Goal: Information Seeking & Learning: Learn about a topic

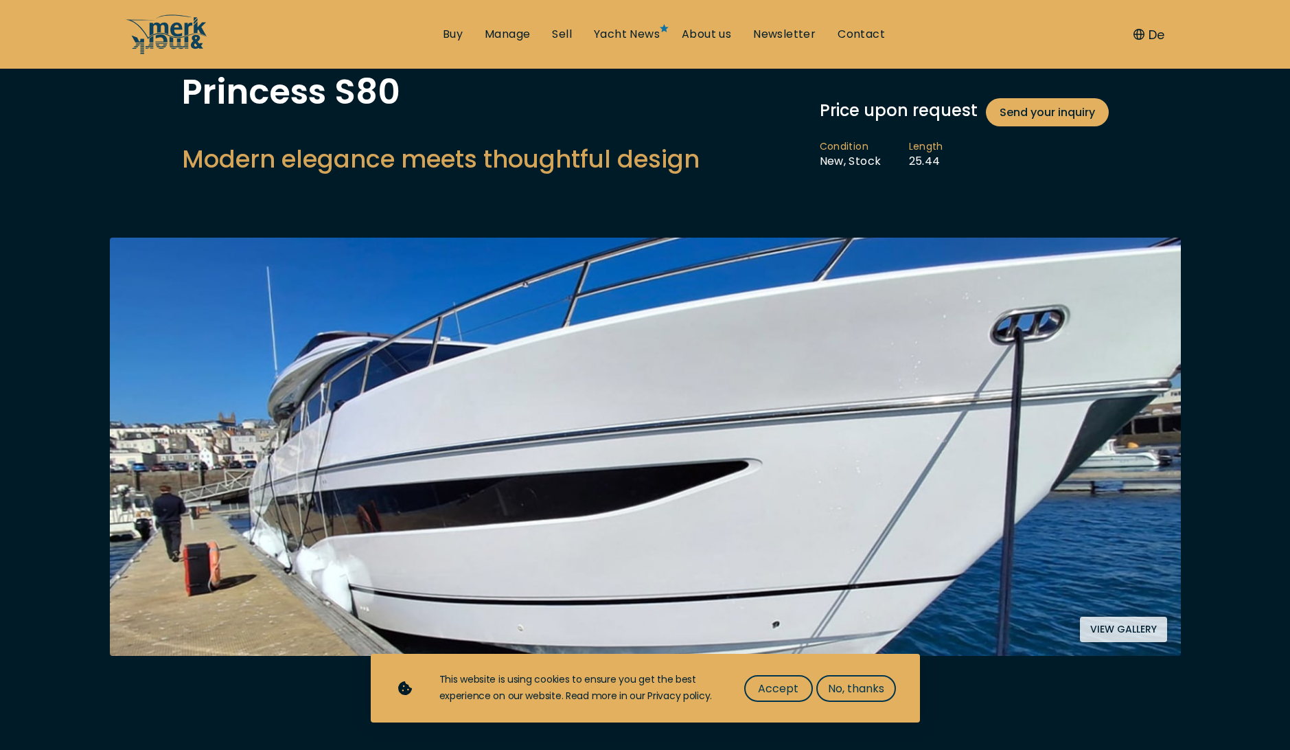
scroll to position [137, 0]
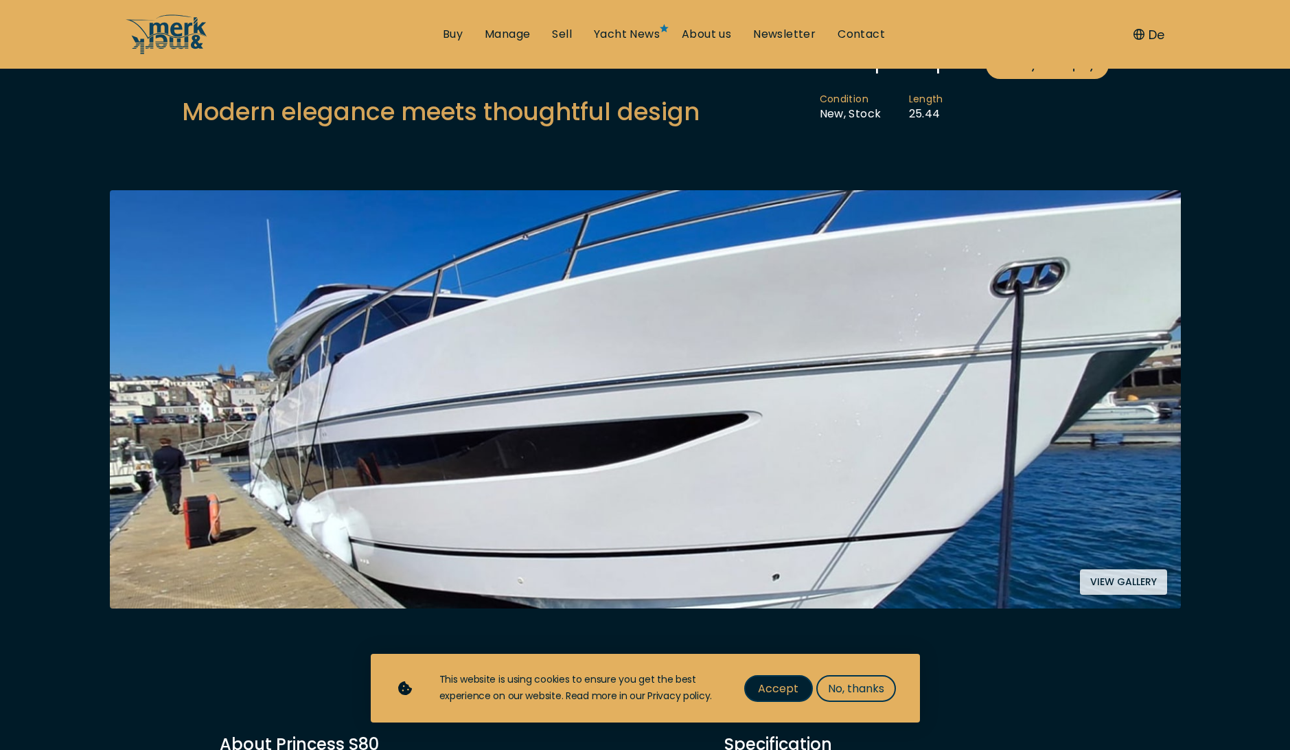
click at [803, 682] on button "Accept" at bounding box center [778, 688] width 69 height 27
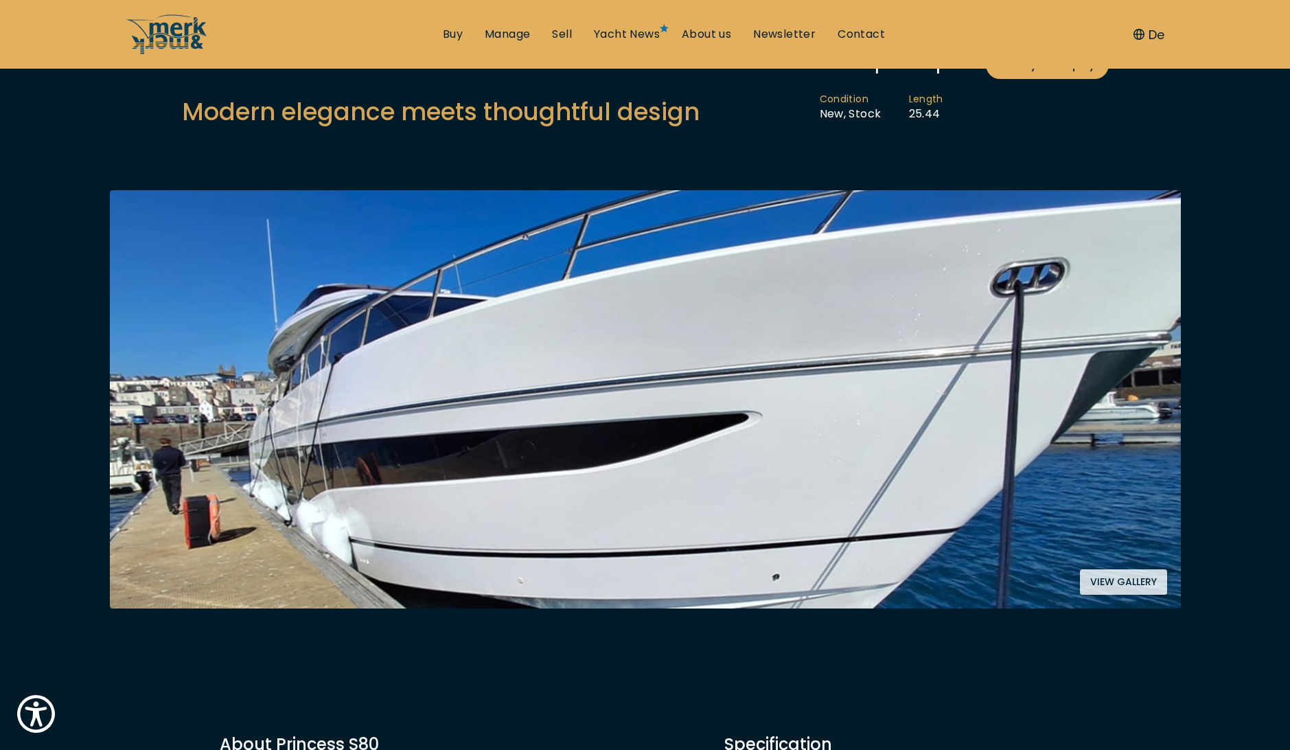
click at [494, 358] on img at bounding box center [645, 399] width 1071 height 418
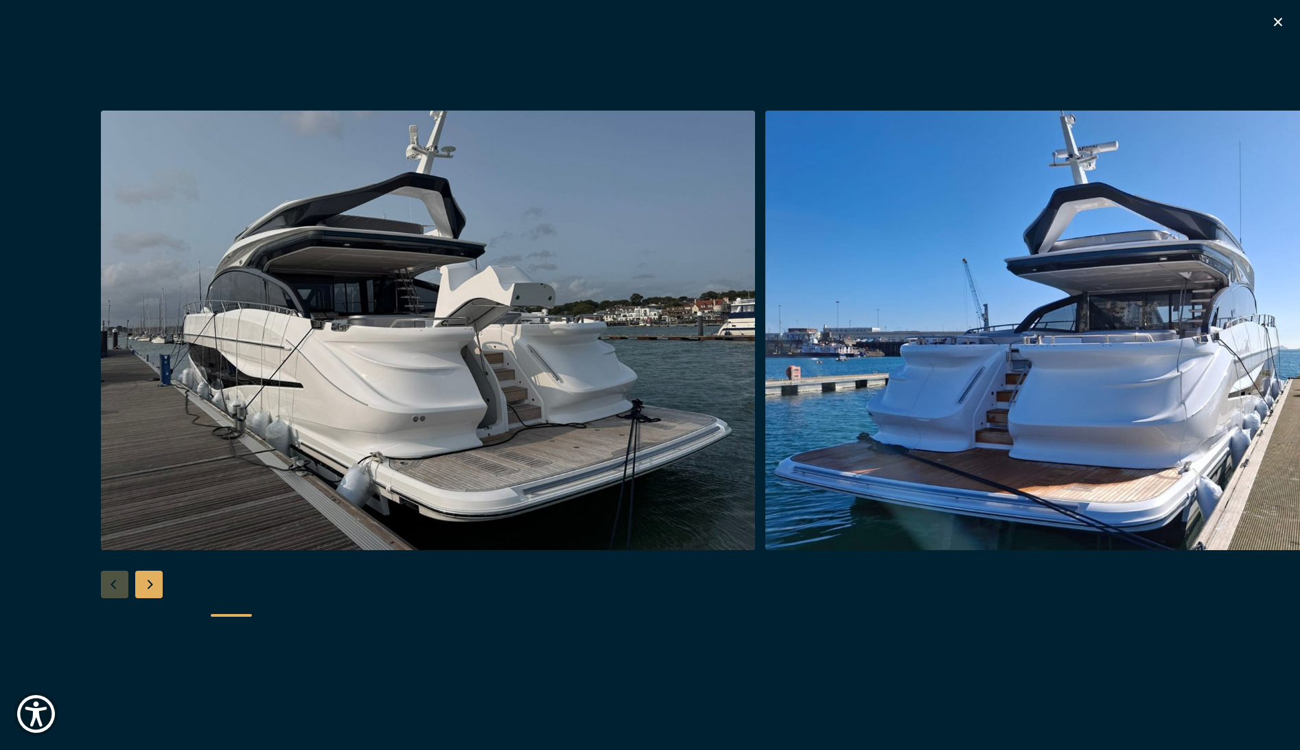
click at [494, 358] on img "button" at bounding box center [428, 330] width 654 height 439
click at [1141, 374] on img "button" at bounding box center [1092, 330] width 654 height 439
click at [154, 583] on div "Next slide" at bounding box center [148, 583] width 27 height 27
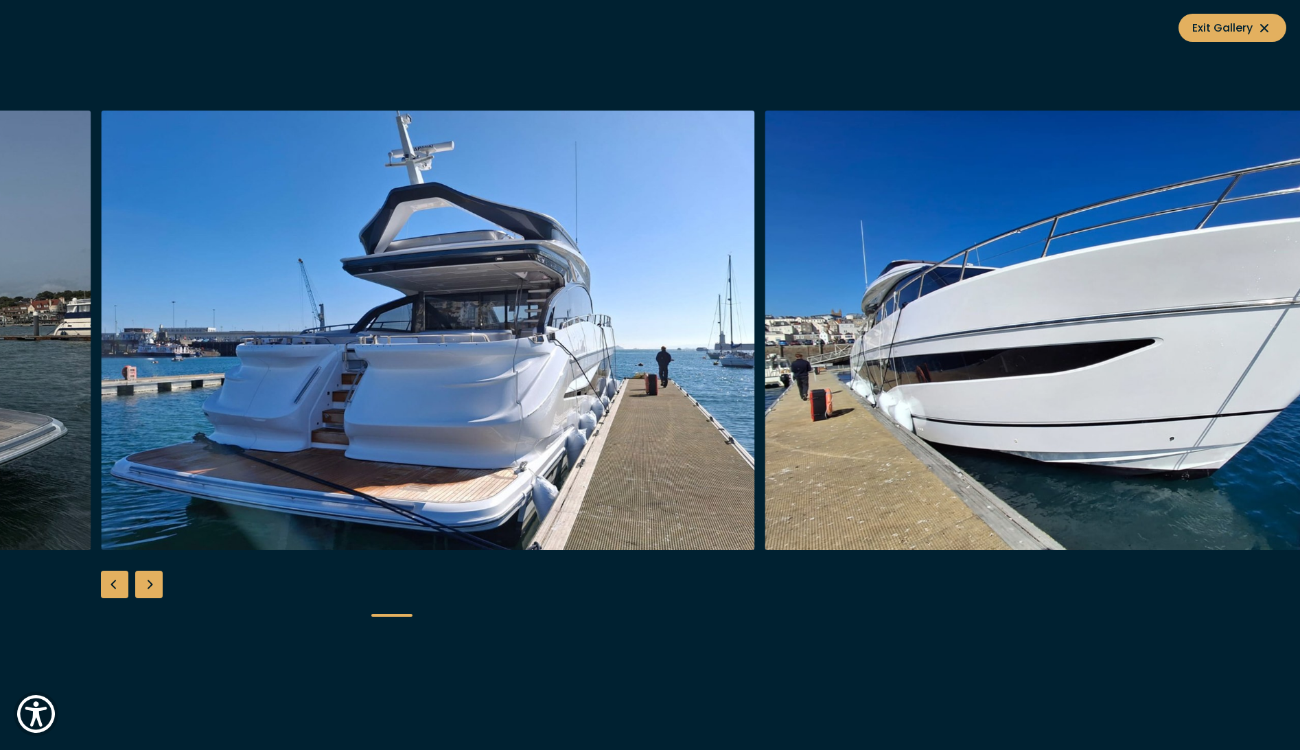
click at [154, 583] on div "Next slide" at bounding box center [148, 583] width 27 height 27
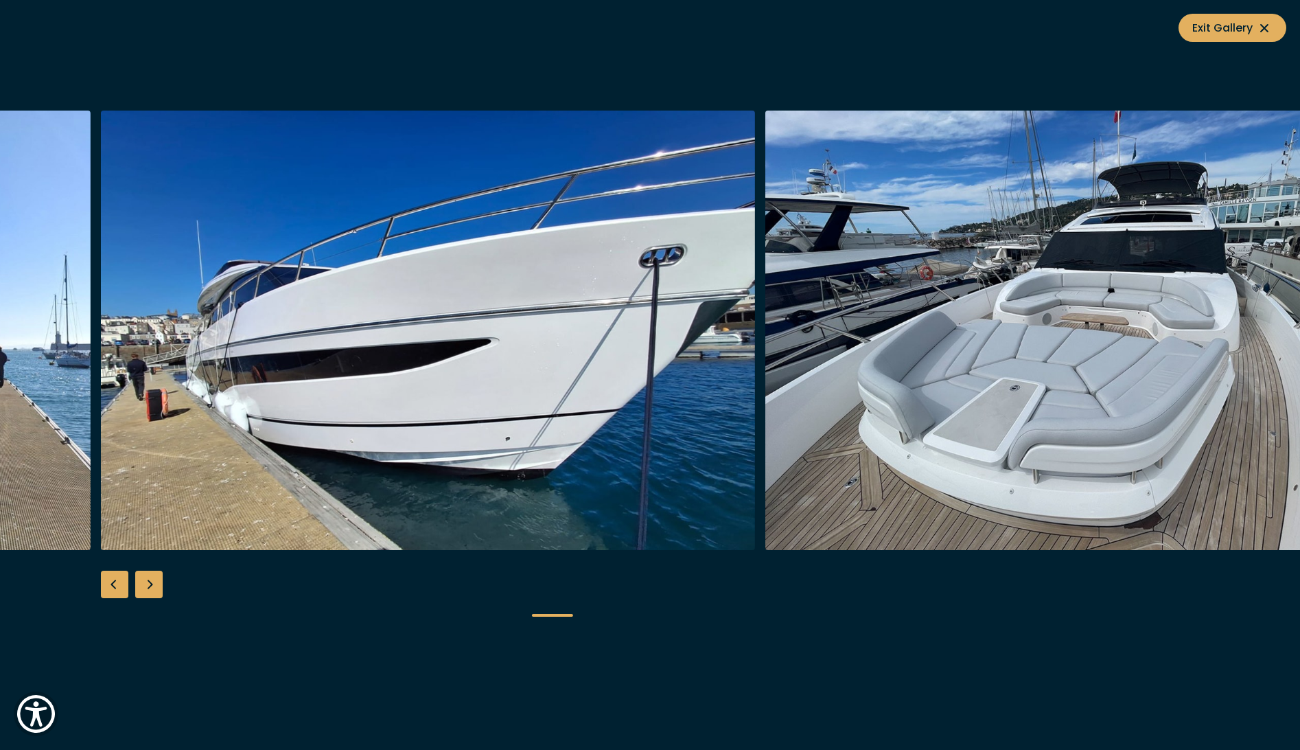
click at [154, 583] on div "Next slide" at bounding box center [148, 583] width 27 height 27
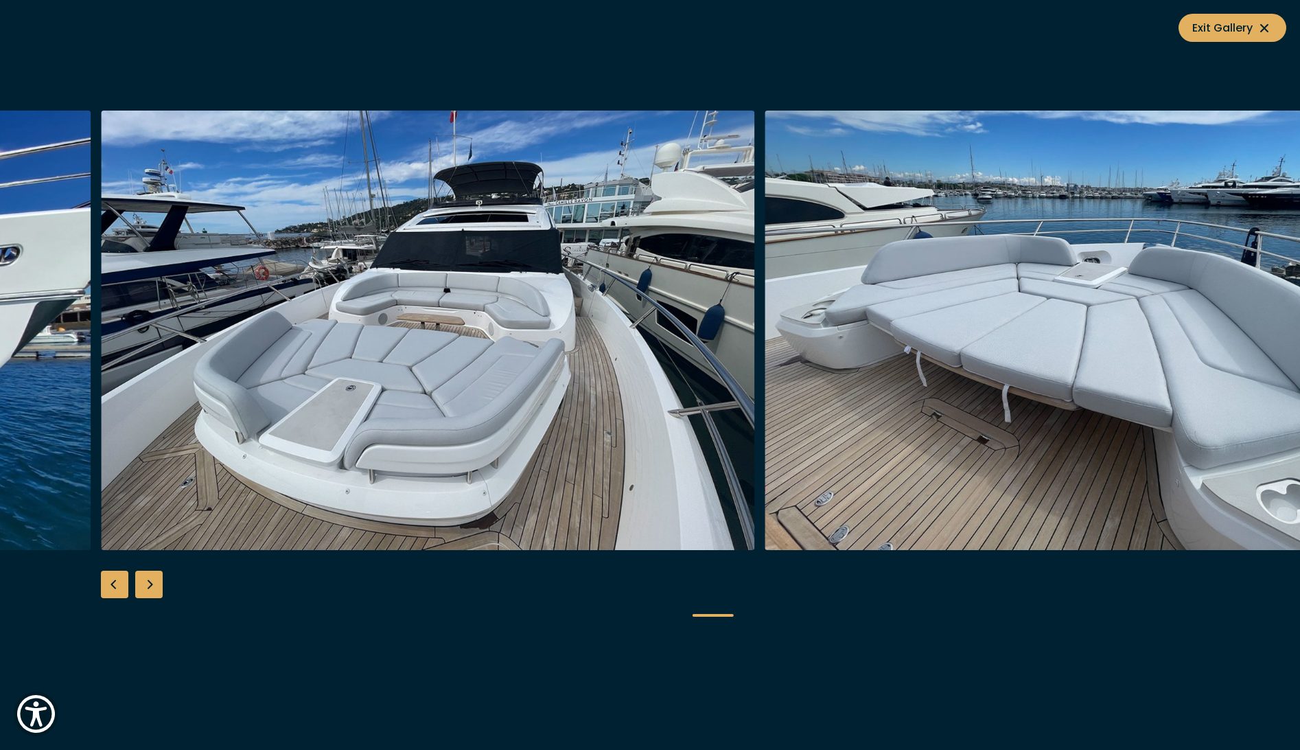
click at [154, 583] on div "Next slide" at bounding box center [148, 583] width 27 height 27
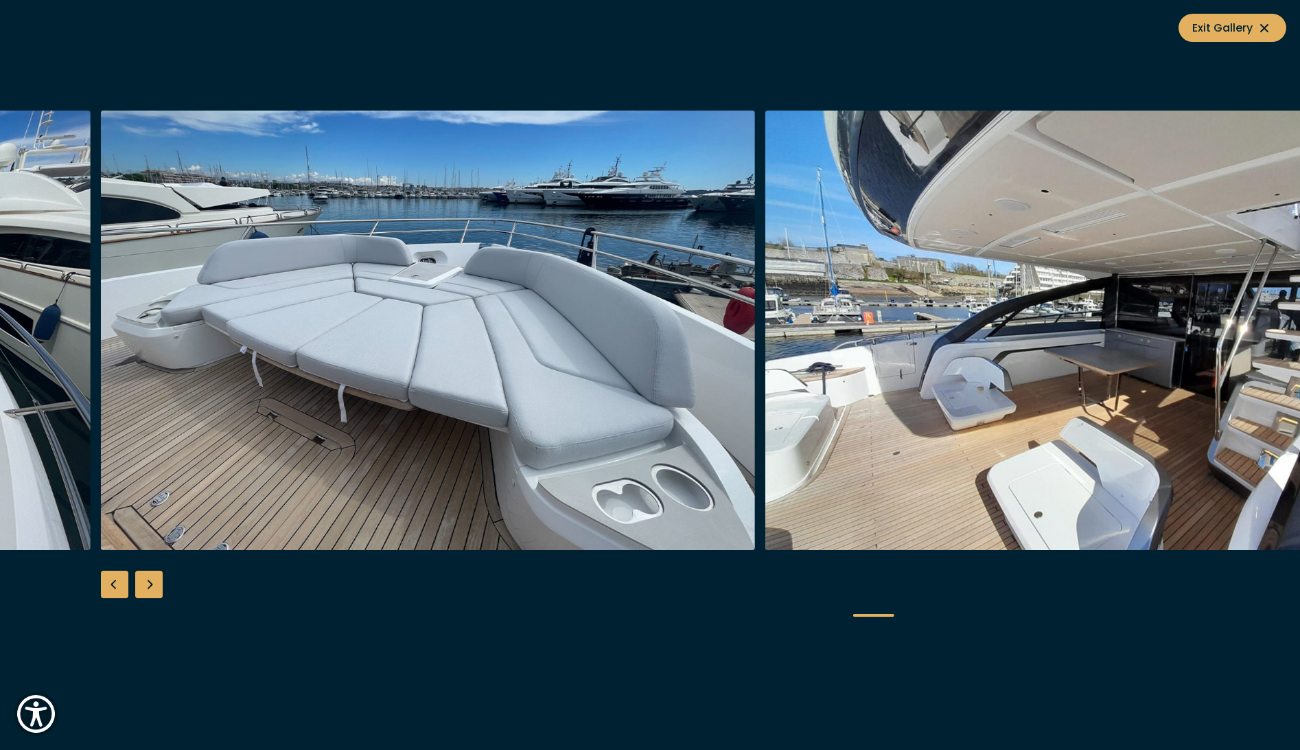
click at [154, 583] on div "Next slide" at bounding box center [148, 583] width 27 height 27
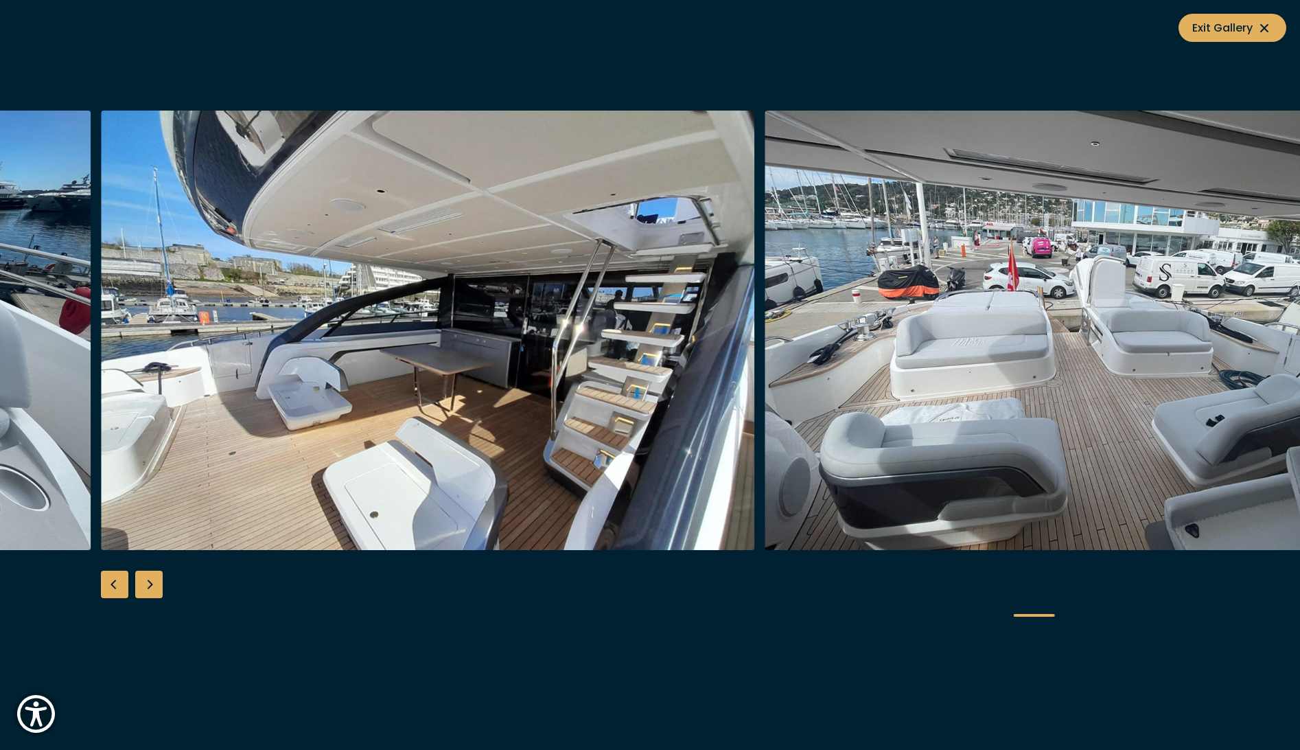
click at [154, 583] on div "Next slide" at bounding box center [148, 583] width 27 height 27
